Goal: Task Accomplishment & Management: Manage account settings

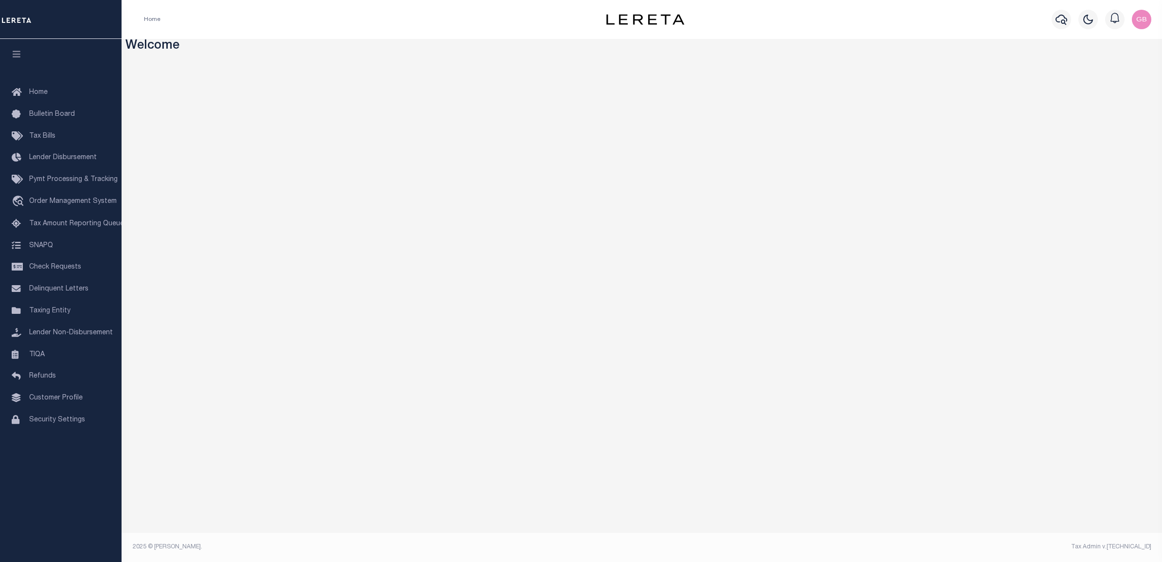
drag, startPoint x: 58, startPoint y: 311, endPoint x: 154, endPoint y: 300, distance: 96.5
click at [58, 311] on span "Taxing Entity" at bounding box center [49, 310] width 41 height 7
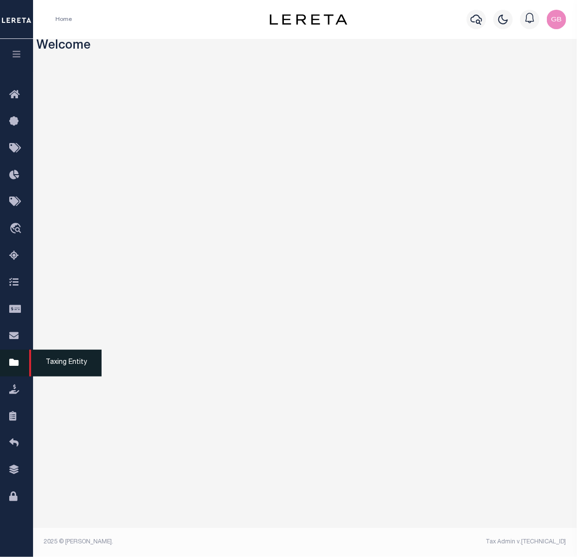
click at [9, 364] on link "Taxing Entity" at bounding box center [16, 363] width 33 height 27
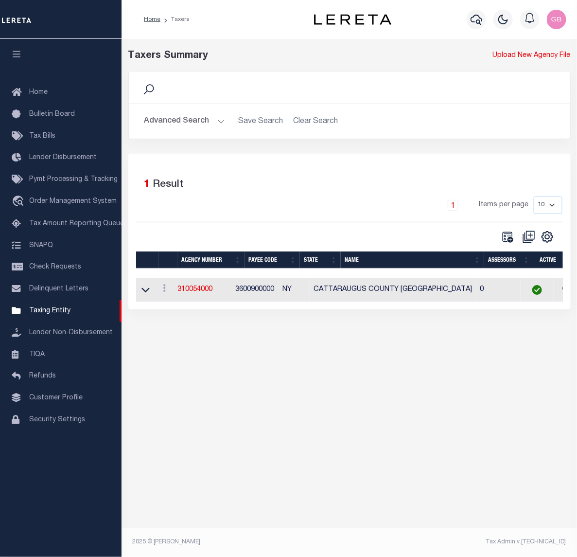
click at [202, 116] on button "Advanced Search" at bounding box center [184, 121] width 81 height 19
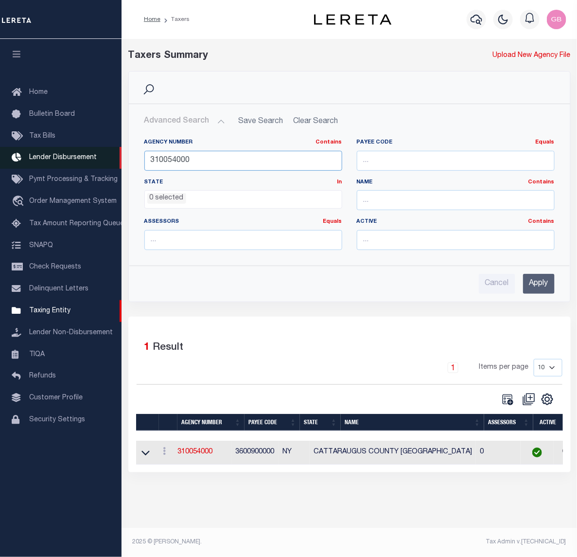
drag, startPoint x: 181, startPoint y: 155, endPoint x: 81, endPoint y: 154, distance: 100.7
click at [81, 155] on div "Home Taxers Profile" at bounding box center [288, 270] width 577 height 540
type input "370021732"
click at [537, 290] on input "Apply" at bounding box center [539, 284] width 32 height 20
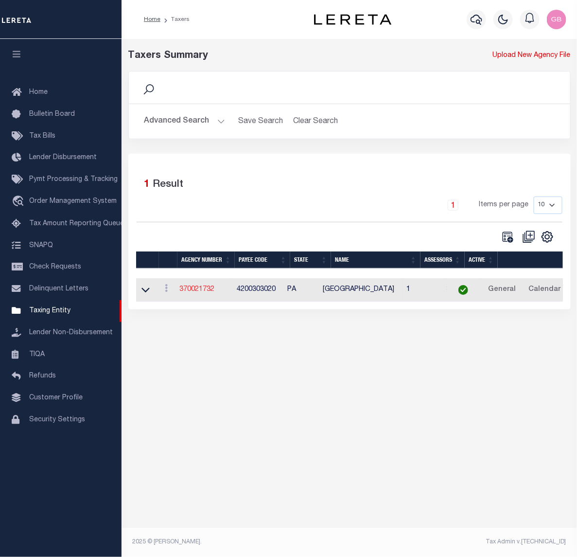
click at [201, 291] on link "370021732" at bounding box center [196, 289] width 35 height 7
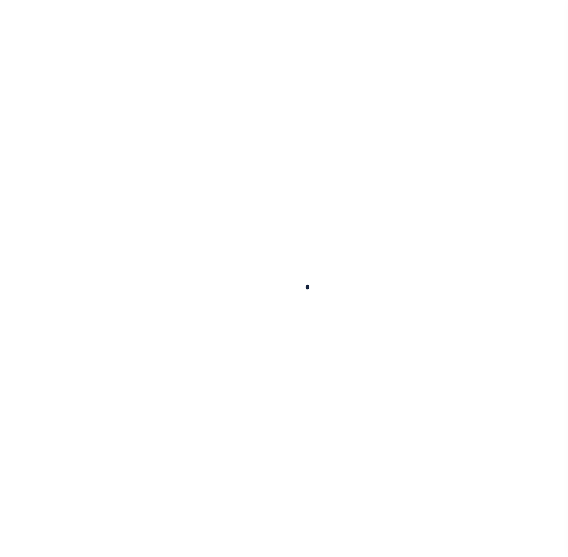
select select
checkbox input "false"
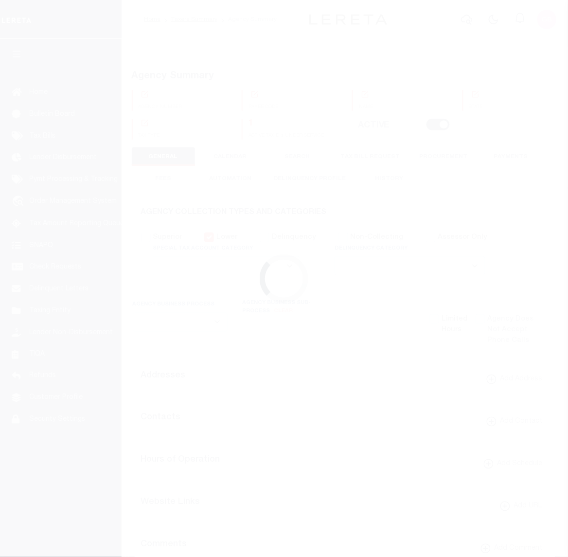
checkbox input "false"
type input "4200303020"
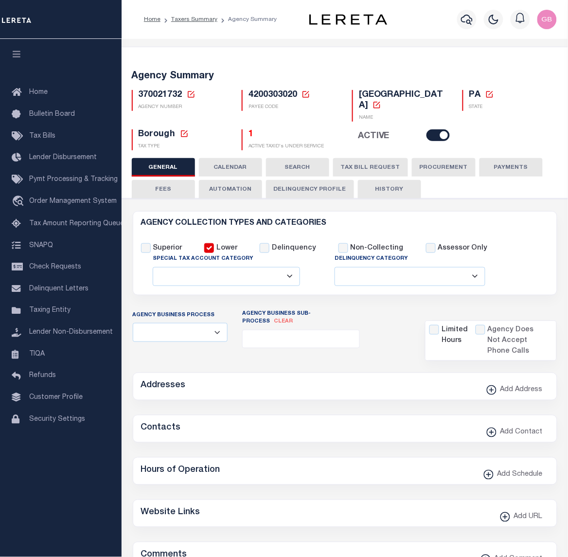
select select
select select "2023"
type input "1"
type input "24"
select select
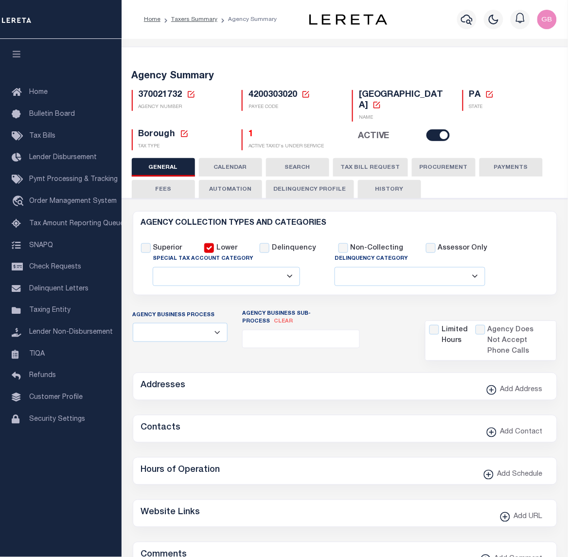
select select
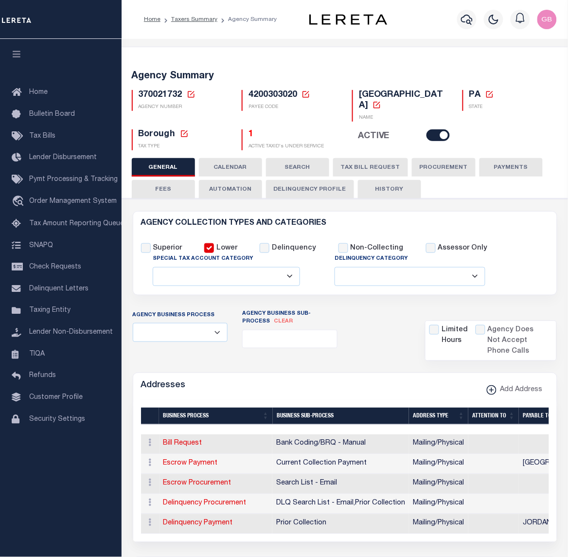
click at [315, 188] on button "Delinquency Profile" at bounding box center [310, 189] width 88 height 18
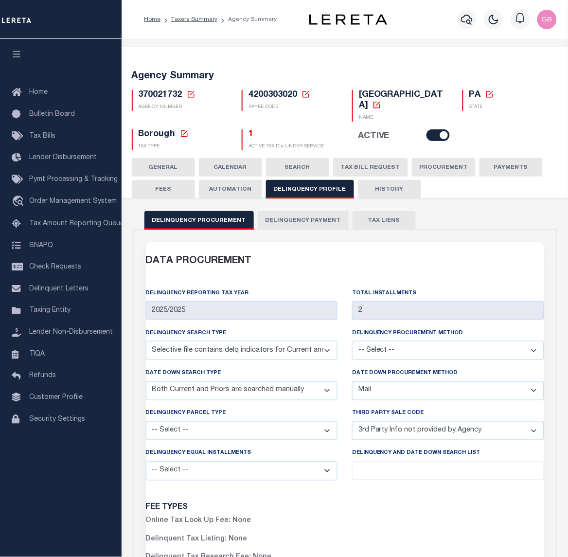
click at [304, 222] on button "Delinquency Payment" at bounding box center [303, 220] width 91 height 18
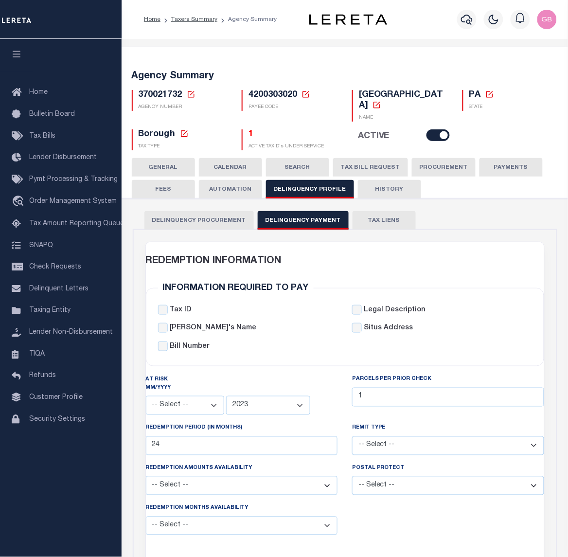
click at [309, 95] on icon at bounding box center [306, 94] width 9 height 9
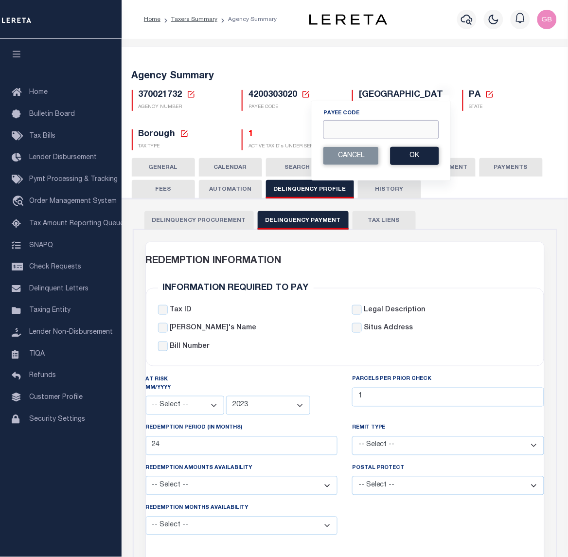
click at [361, 130] on input "Payee Code" at bounding box center [381, 129] width 116 height 19
type input "4200338000"
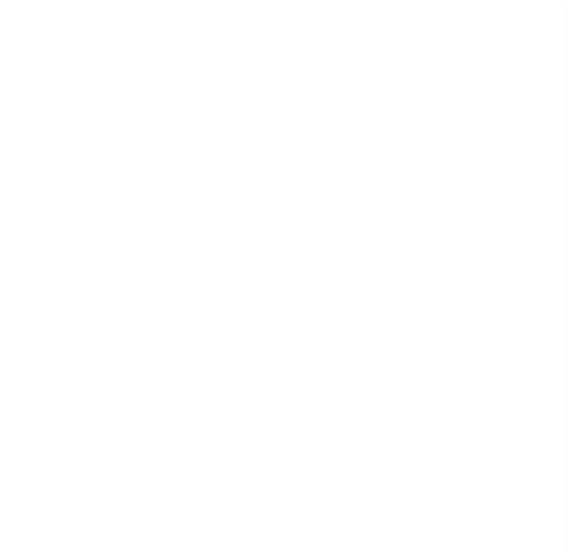
select select
checkbox input "false"
select select
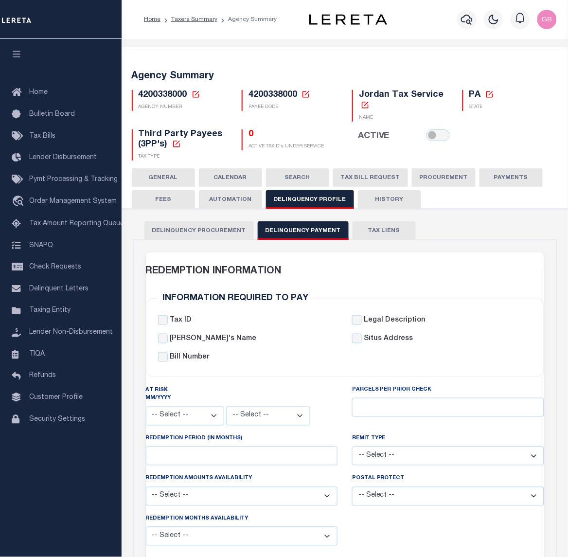
click at [304, 96] on icon at bounding box center [306, 94] width 9 height 9
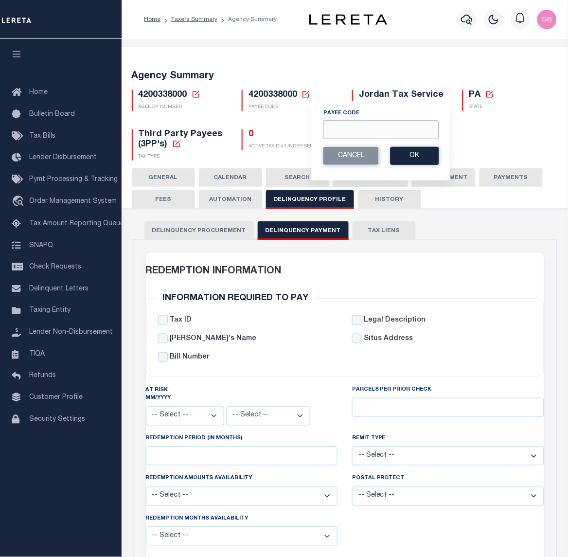
click at [348, 129] on input "Payee Code" at bounding box center [381, 129] width 116 height 19
type input "1705721000"
click at [414, 152] on button "Ok" at bounding box center [415, 156] width 49 height 18
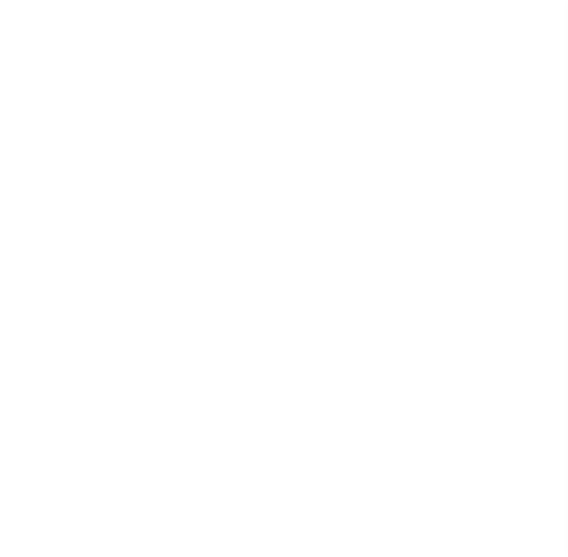
select select
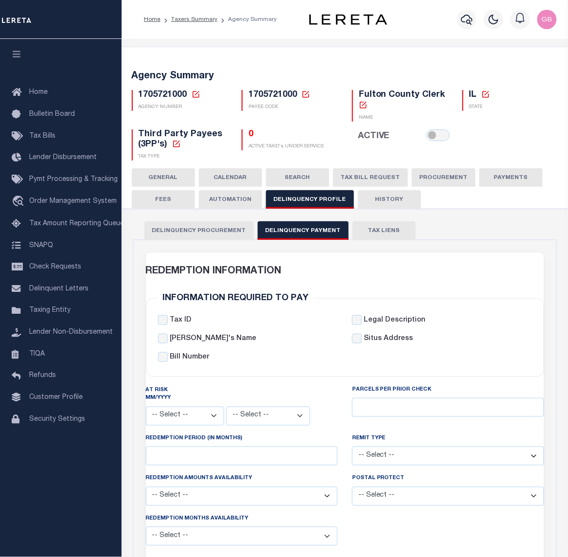
click at [305, 93] on icon at bounding box center [306, 94] width 9 height 9
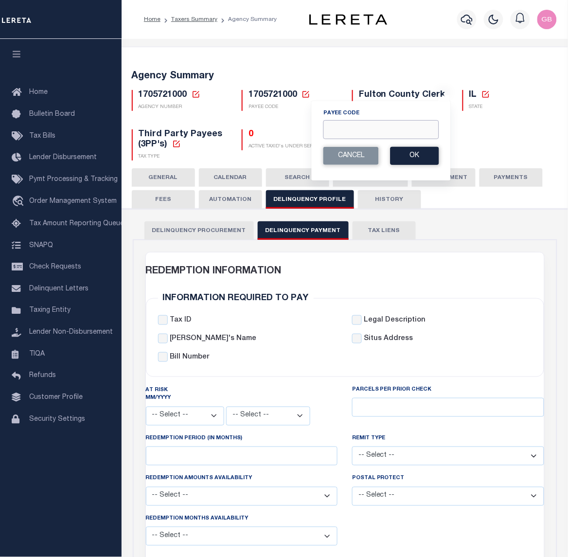
click at [363, 130] on input "Payee Code" at bounding box center [381, 129] width 116 height 19
click at [415, 156] on button "Ok" at bounding box center [415, 156] width 49 height 18
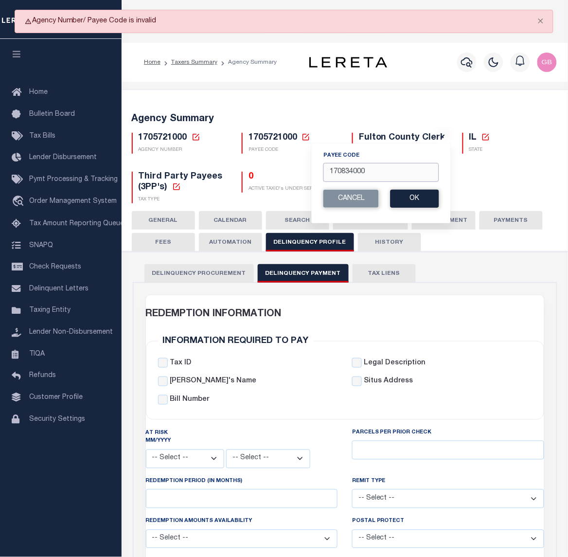
click at [404, 169] on input "170834000" at bounding box center [381, 172] width 116 height 19
type input "1708340000"
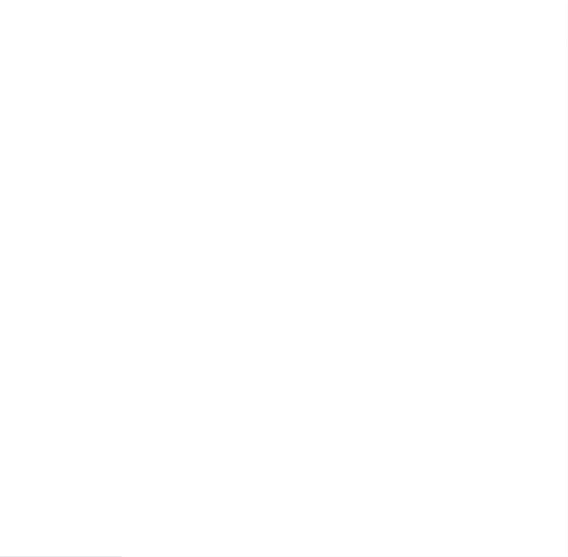
select select
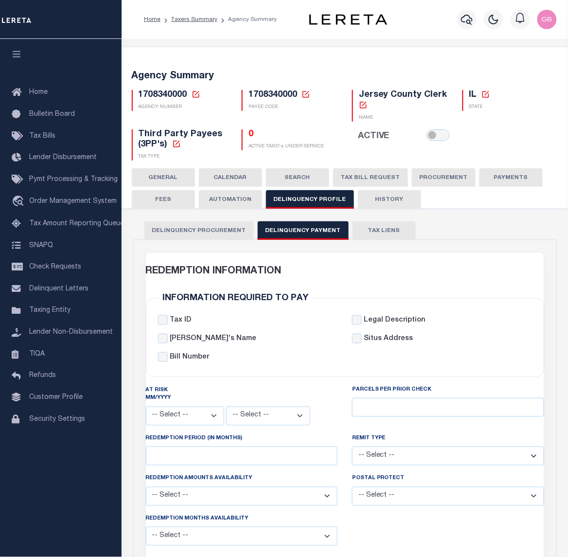
click at [307, 90] on icon at bounding box center [306, 94] width 9 height 9
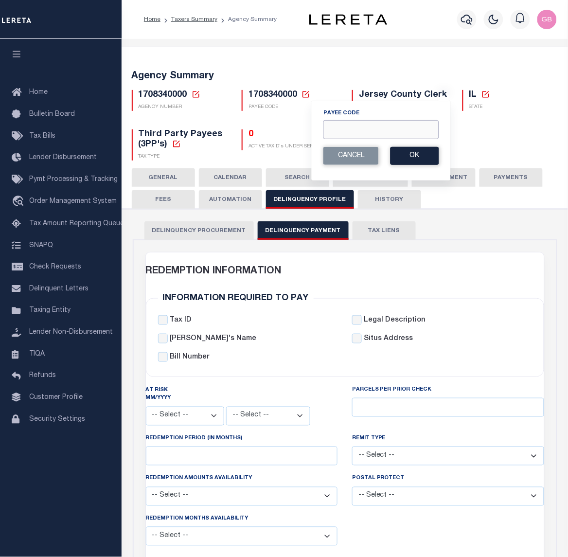
click at [339, 133] on input "Payee Code" at bounding box center [381, 129] width 116 height 19
paste input "2816321000"
type input "2816321000"
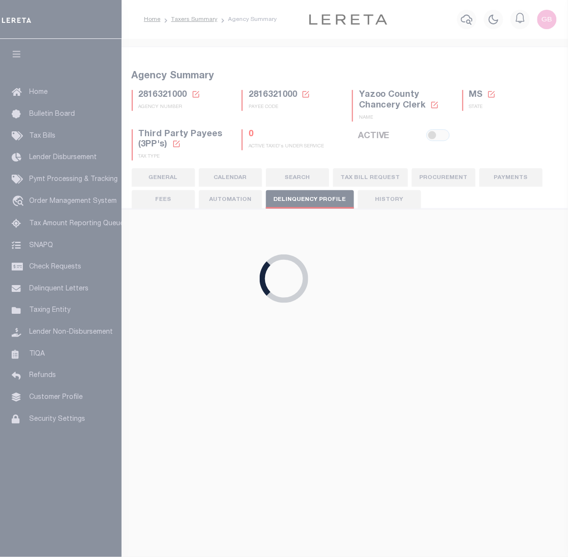
select select
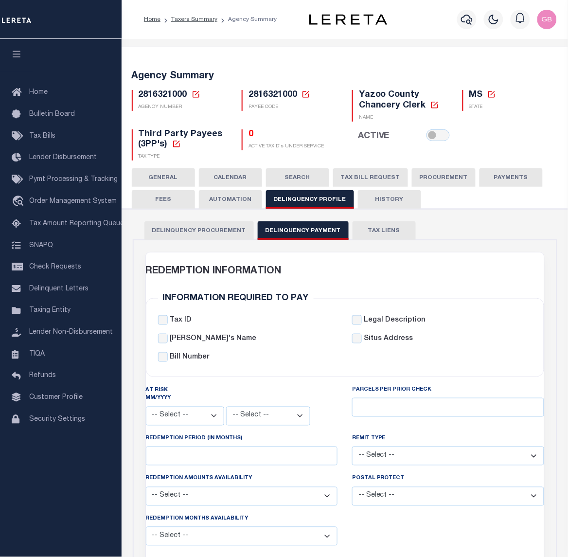
click at [300, 94] on h5 "2816321000 Payee Code Cancel Ok" at bounding box center [293, 95] width 89 height 11
click at [306, 94] on icon at bounding box center [306, 94] width 7 height 7
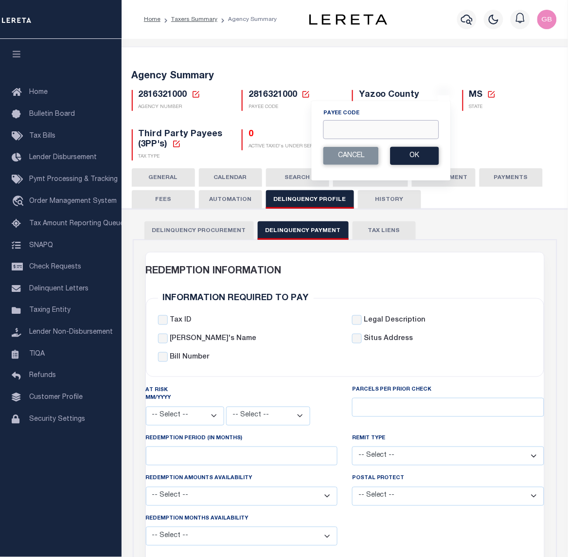
click at [346, 128] on input "Payee Code" at bounding box center [381, 129] width 116 height 19
paste input "4204321000"
type input "4204321000"
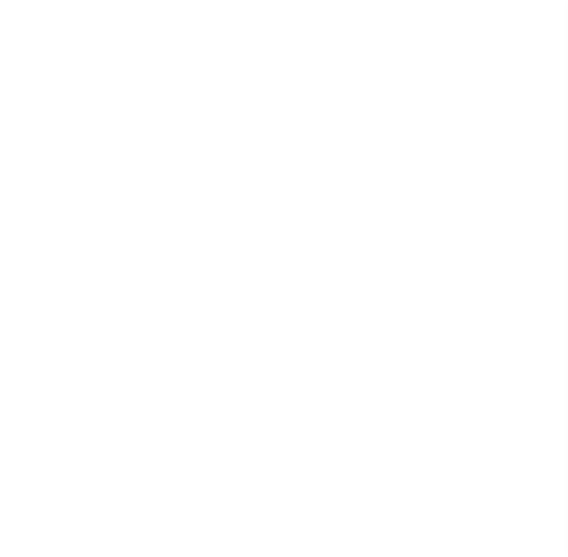
checkbox input "false"
select select
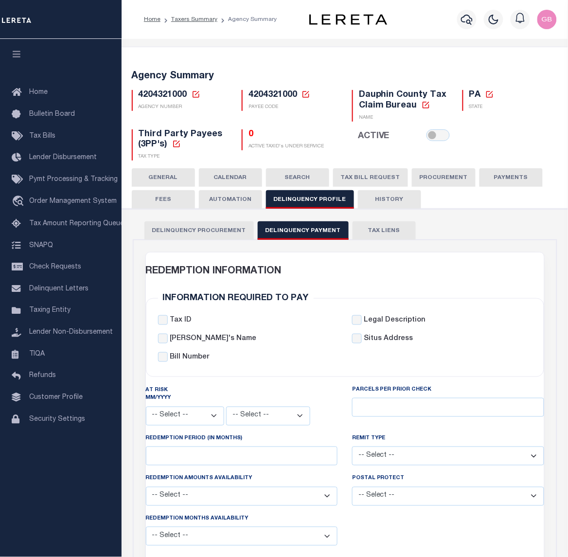
scroll to position [304, 0]
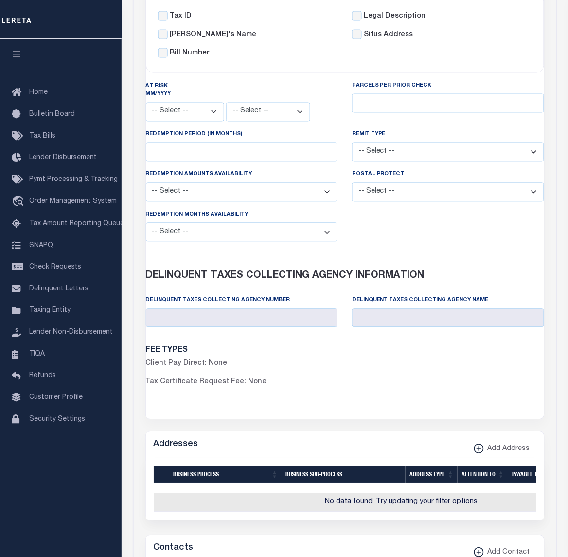
click at [374, 250] on div "At Risk MM/YYYY -- Select -- 1 2 3 4 5 6 7 8 9 10 11 12 -- Select -- 1950 1951" at bounding box center [345, 165] width 413 height 169
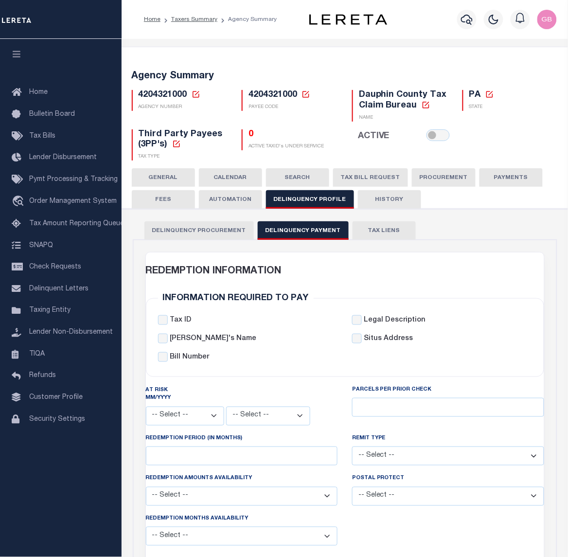
click at [305, 93] on icon at bounding box center [306, 94] width 9 height 9
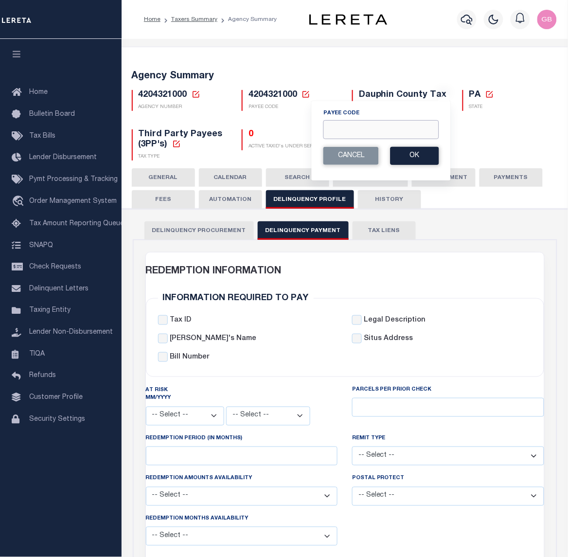
click at [351, 129] on input "Payee Code" at bounding box center [381, 129] width 116 height 19
paste input "4200321003"
type input "4200321003"
click at [415, 155] on button "Ok" at bounding box center [415, 156] width 49 height 18
click at [414, 160] on button "Ok" at bounding box center [415, 156] width 49 height 18
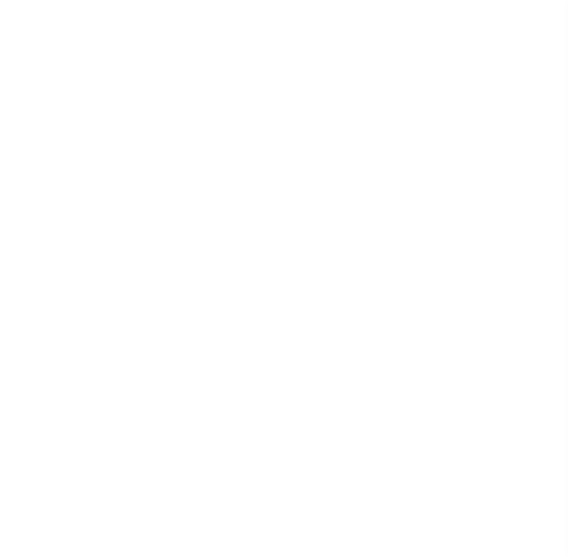
checkbox input "false"
select select
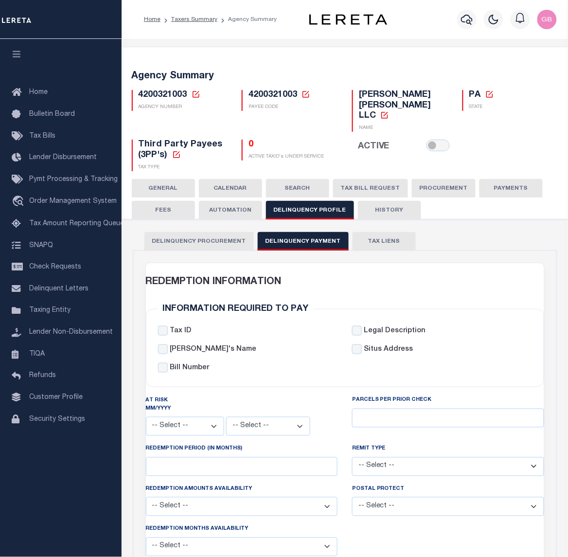
click at [197, 96] on icon at bounding box center [196, 94] width 9 height 9
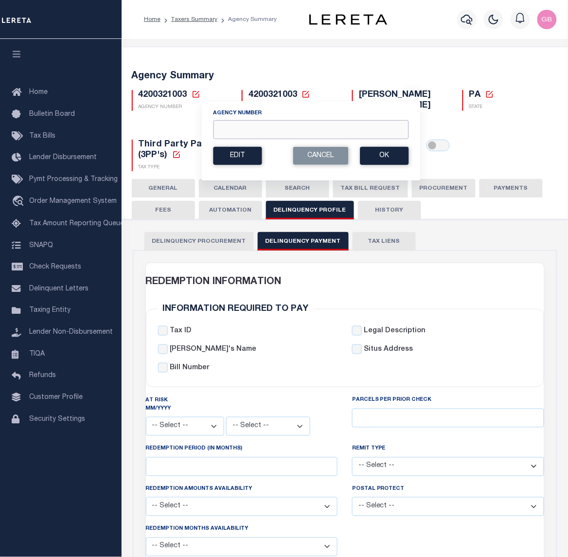
click at [247, 127] on input "Agency Number" at bounding box center [311, 129] width 196 height 19
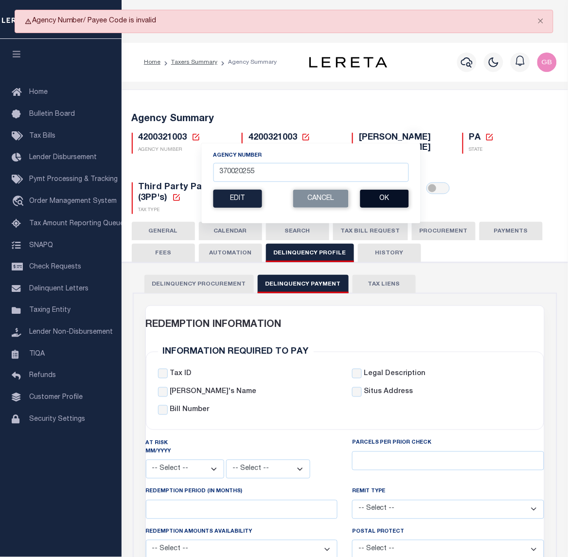
click at [392, 198] on button "Ok" at bounding box center [384, 199] width 49 height 18
click at [250, 171] on input "370020255" at bounding box center [311, 172] width 196 height 19
type input "370020225"
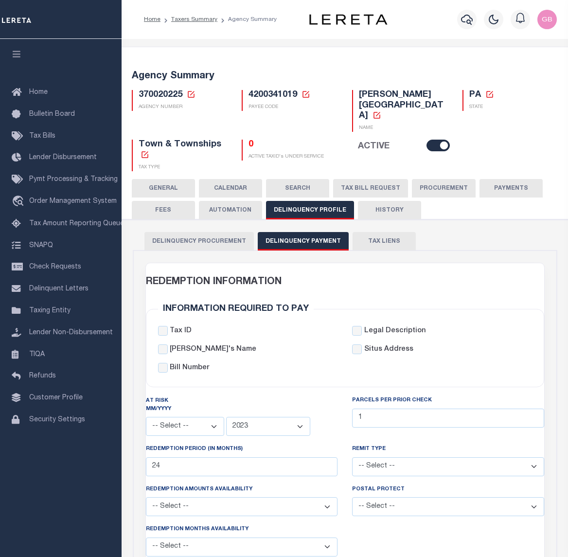
select select
select select "2023"
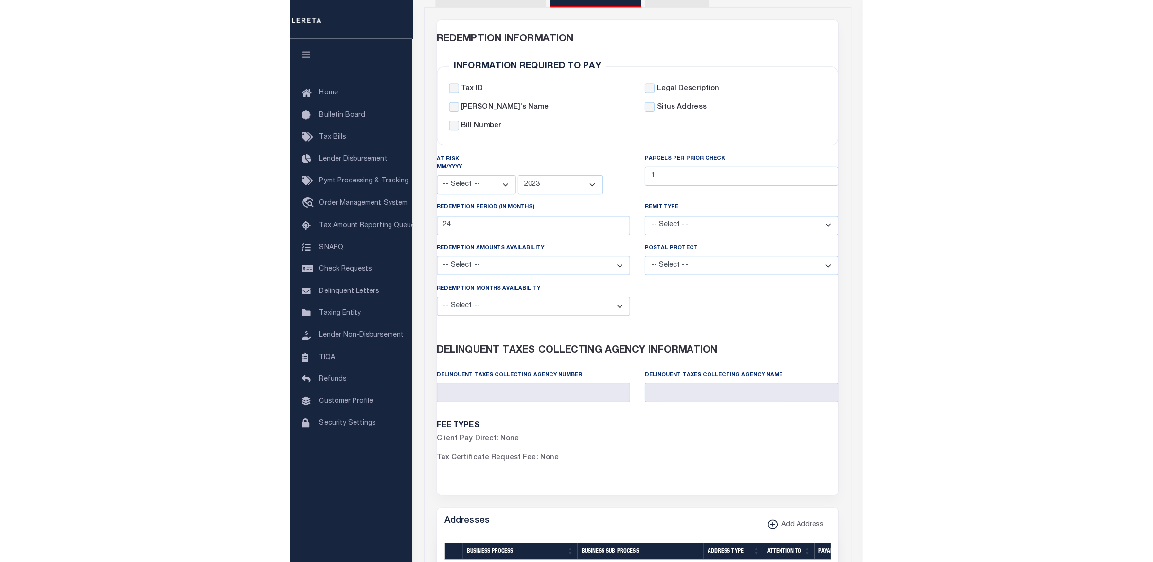
scroll to position [486, 0]
